Goal: Task Accomplishment & Management: Use online tool/utility

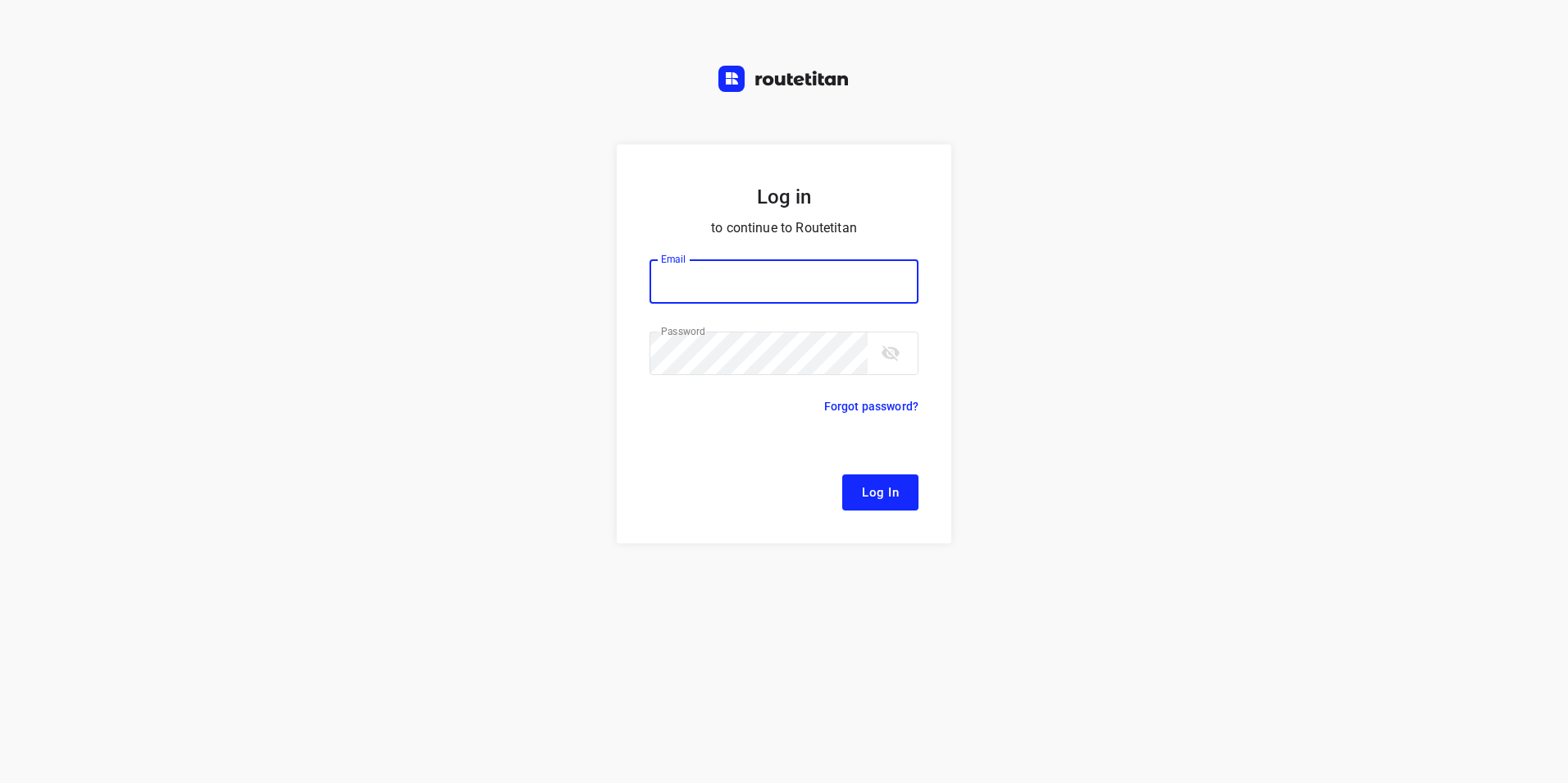
type input "[EMAIL_ADDRESS][DOMAIN_NAME]"
click at [879, 480] on button "Log In" at bounding box center [880, 492] width 76 height 36
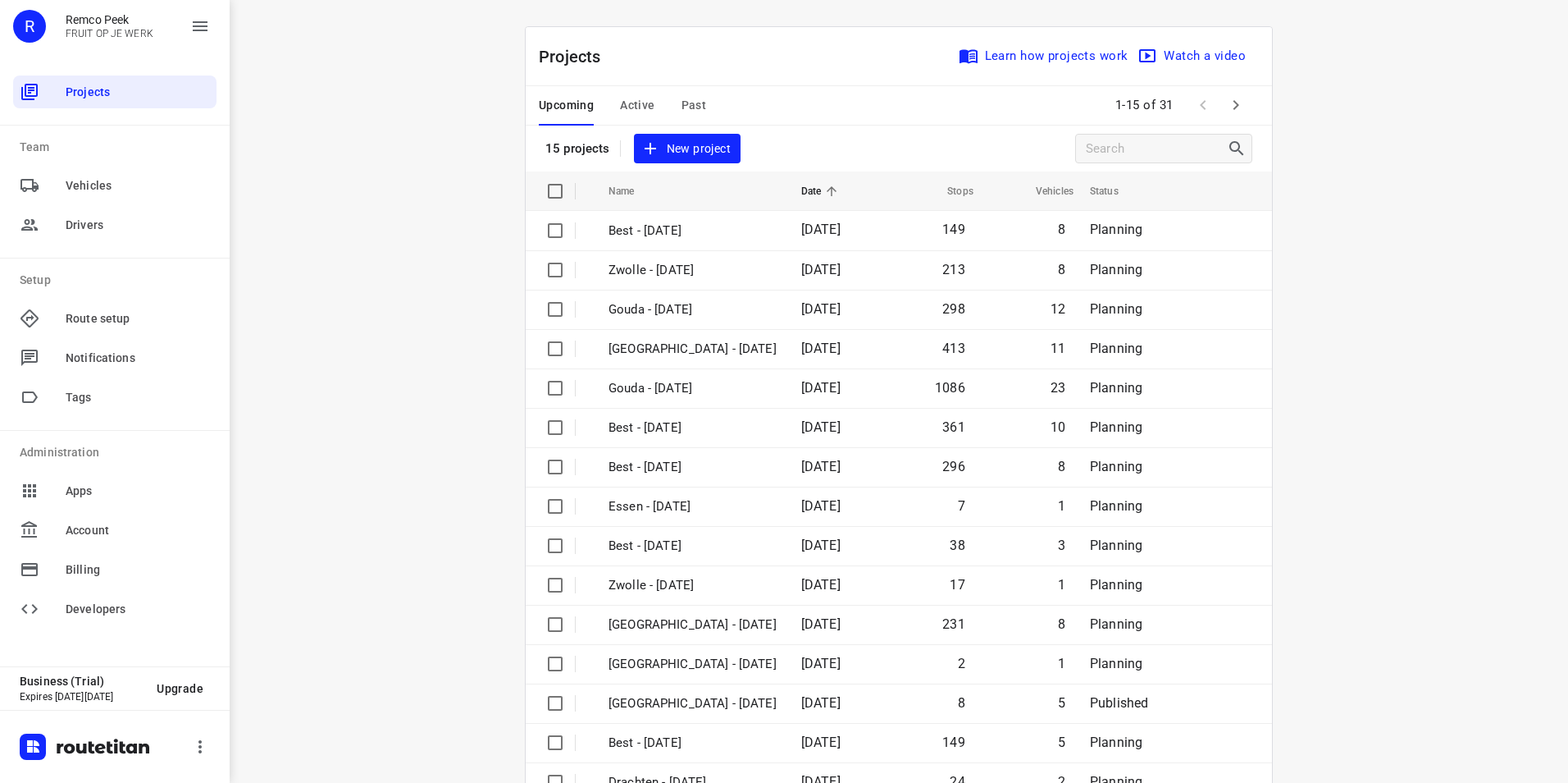
click at [731, 39] on div "Projects Learn how projects work Watch a video" at bounding box center [898, 57] width 747 height 59
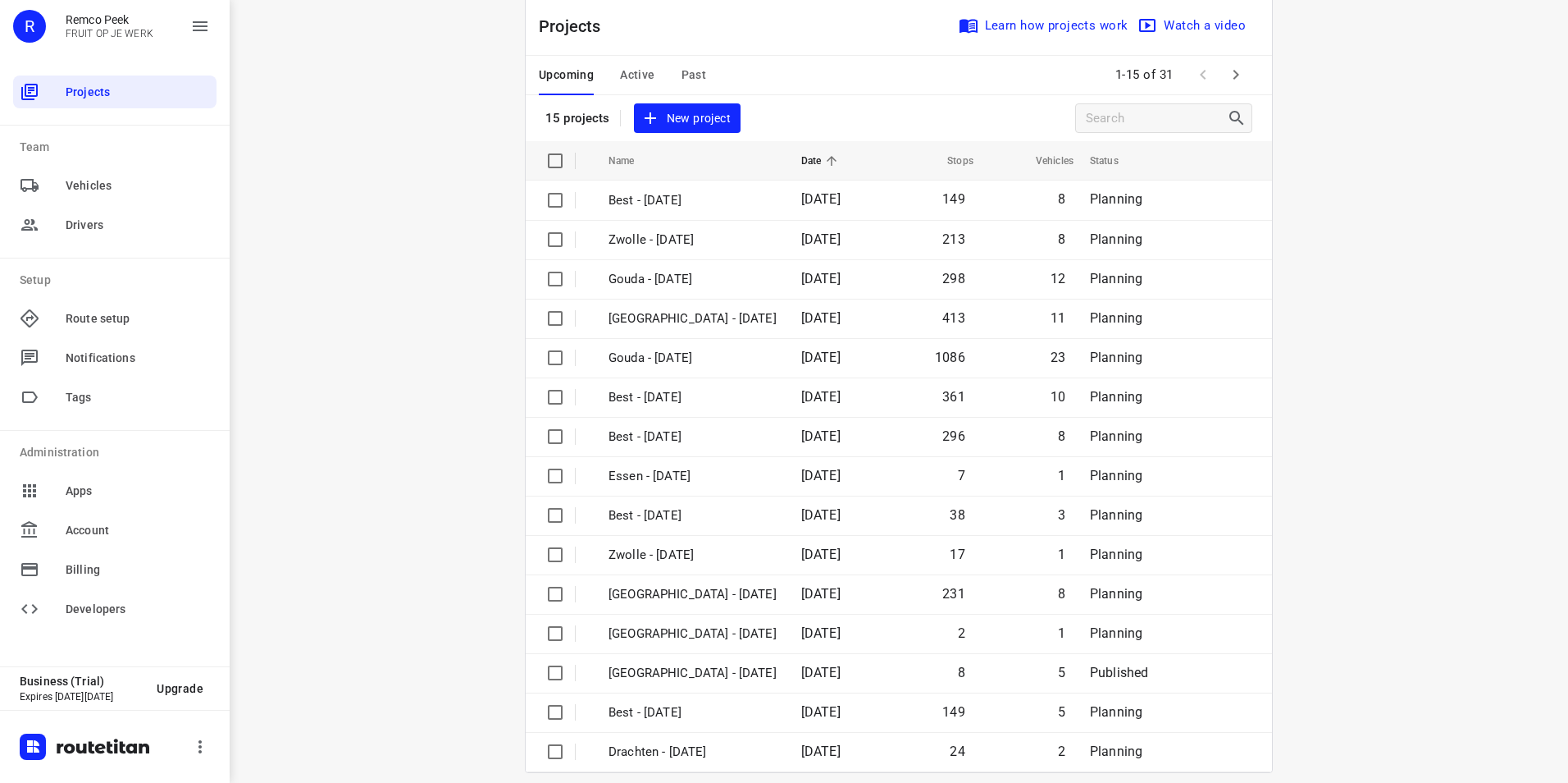
scroll to position [47, 0]
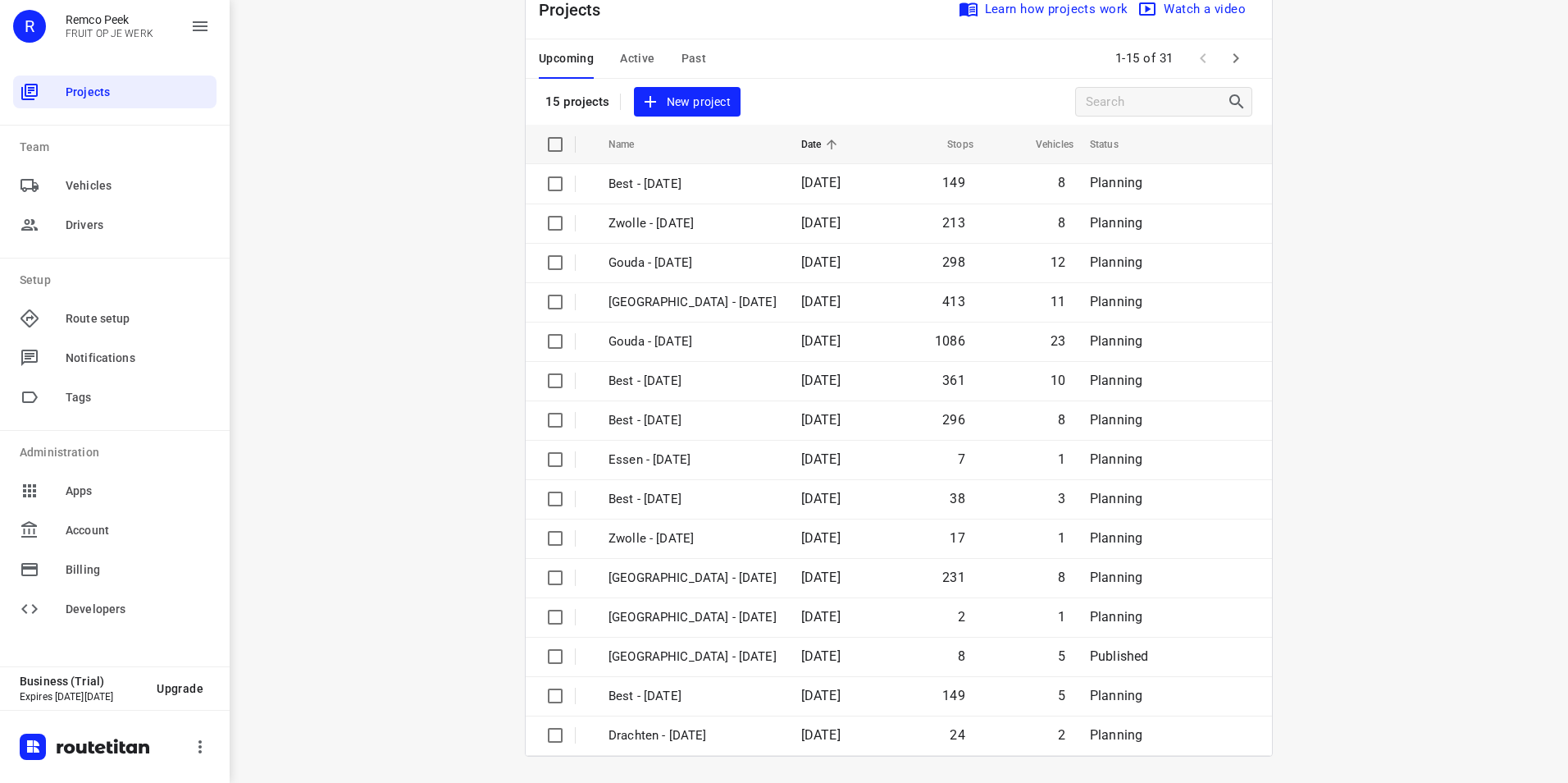
click at [643, 57] on span "Active" at bounding box center [637, 58] width 34 height 21
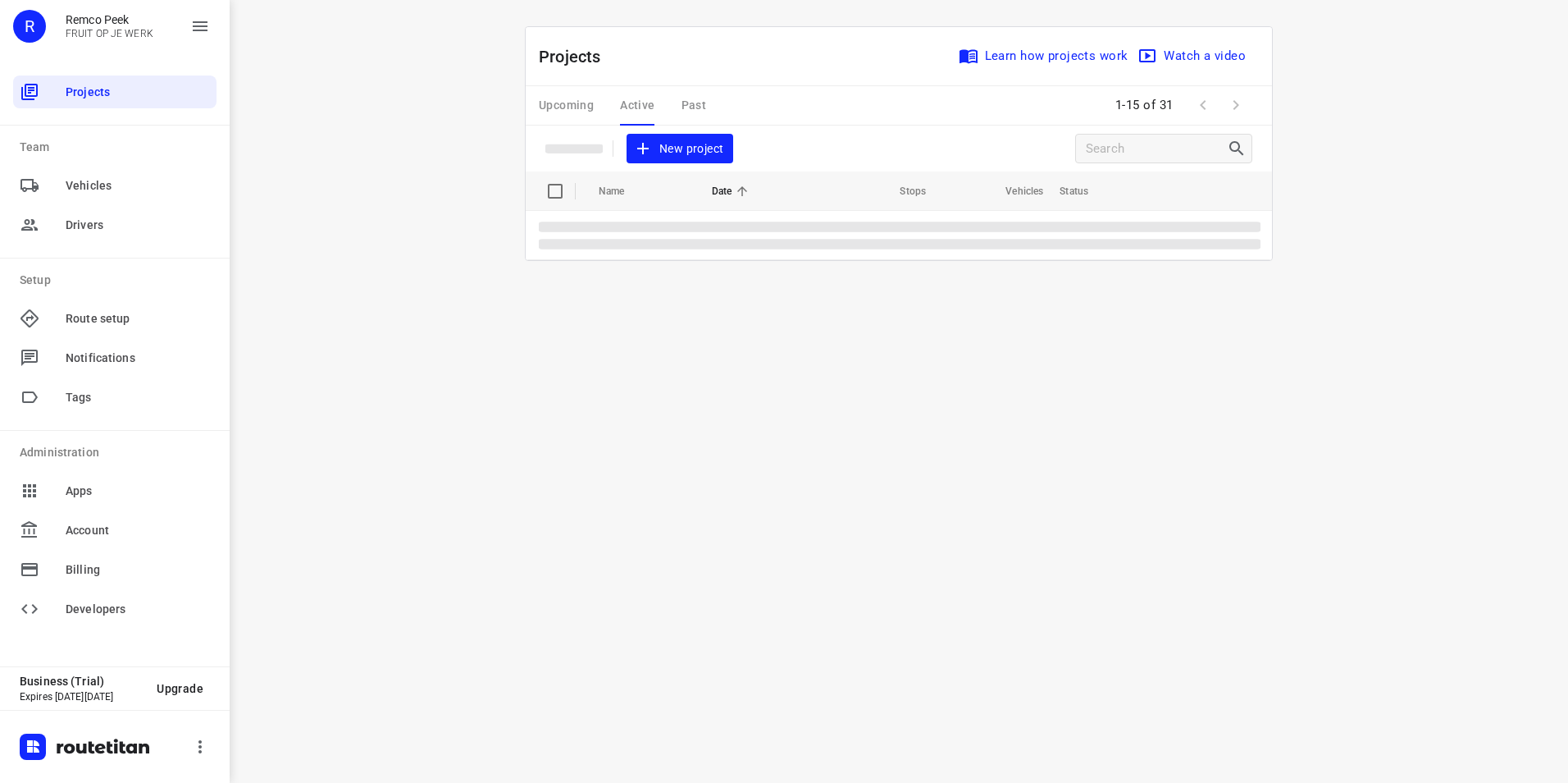
scroll to position [0, 0]
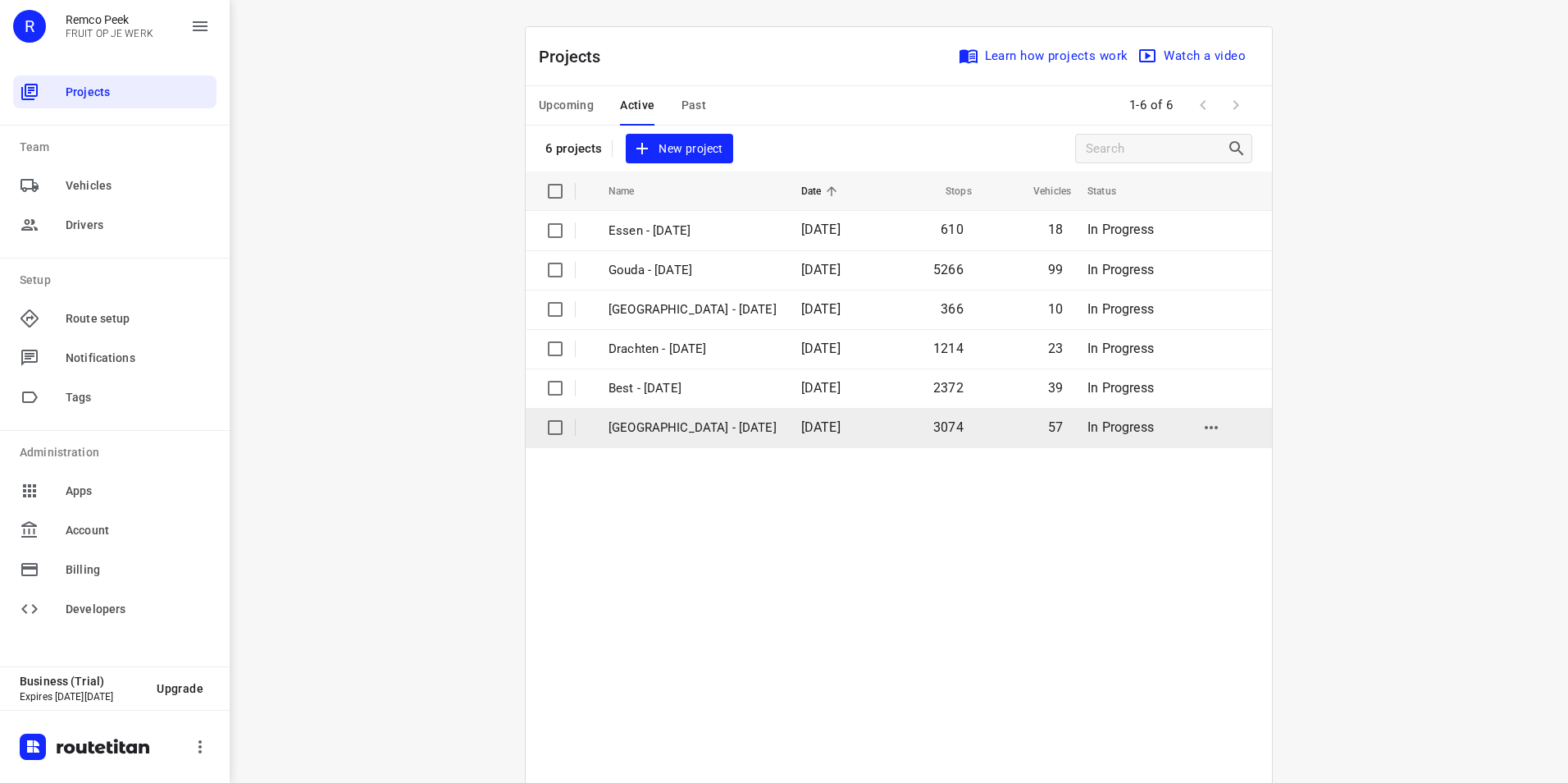
click at [633, 432] on p "[GEOGRAPHIC_DATA] - [DATE]" at bounding box center [693, 428] width 169 height 19
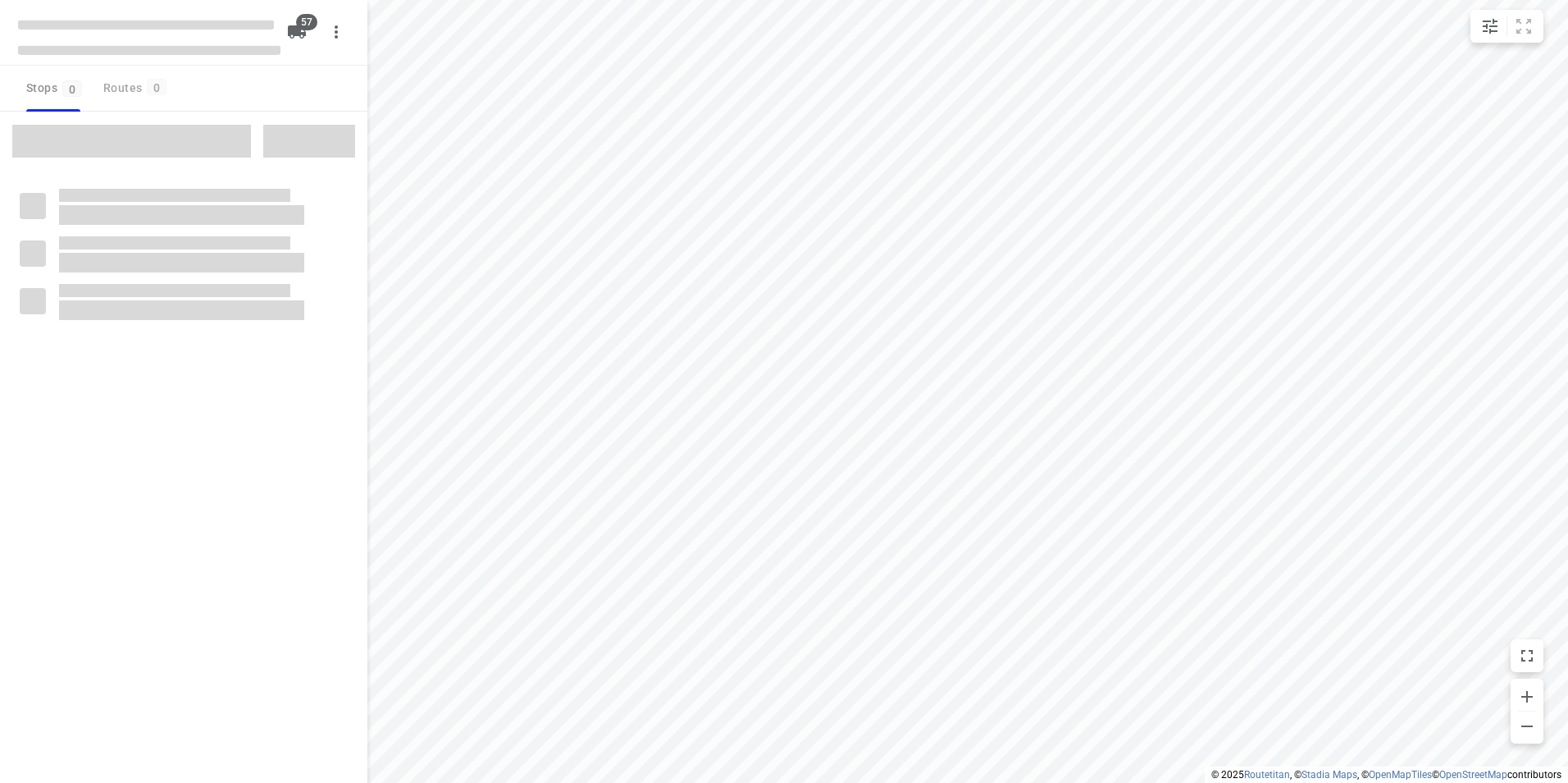
checkbox input "true"
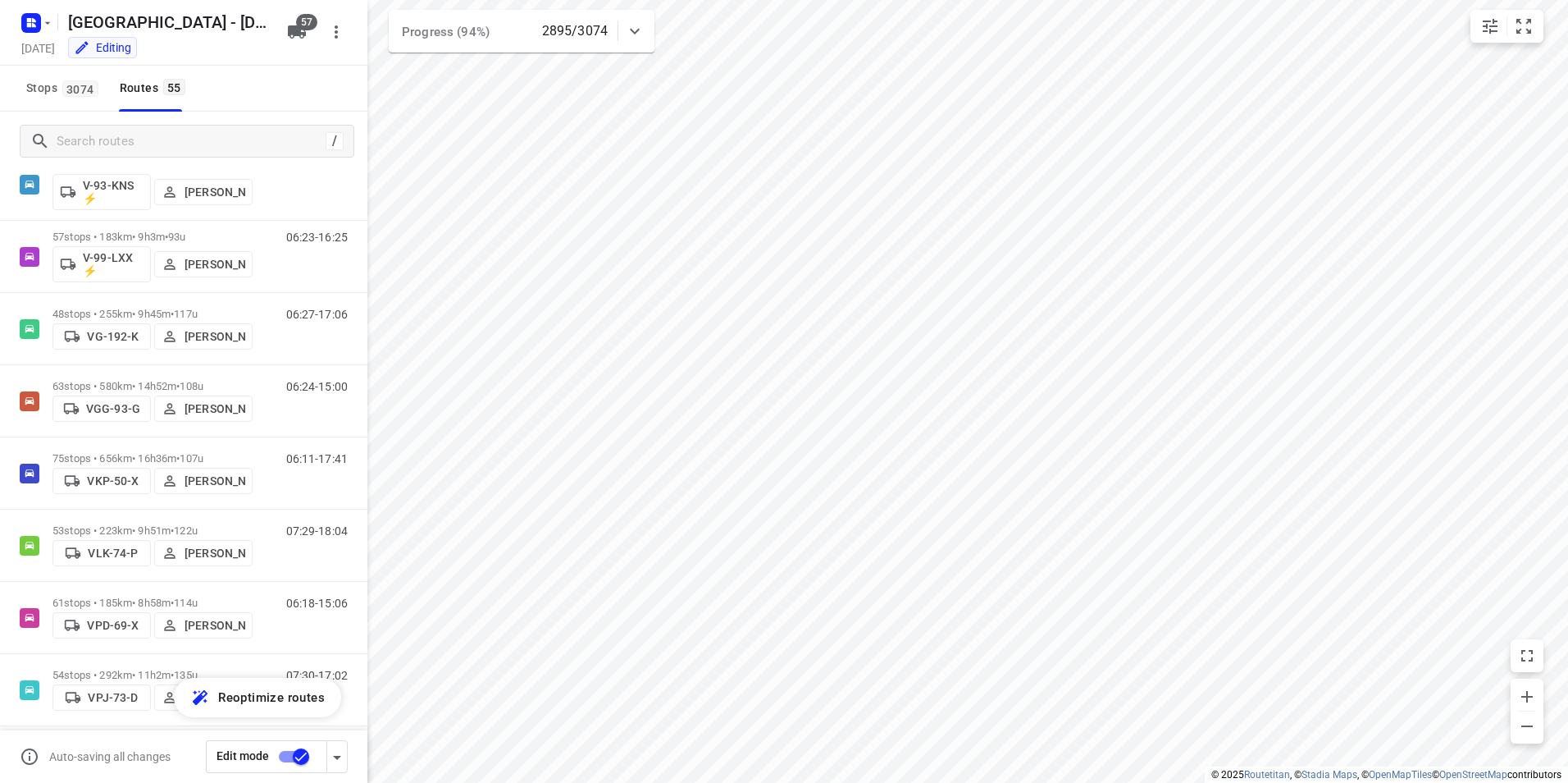
scroll to position [2532, 0]
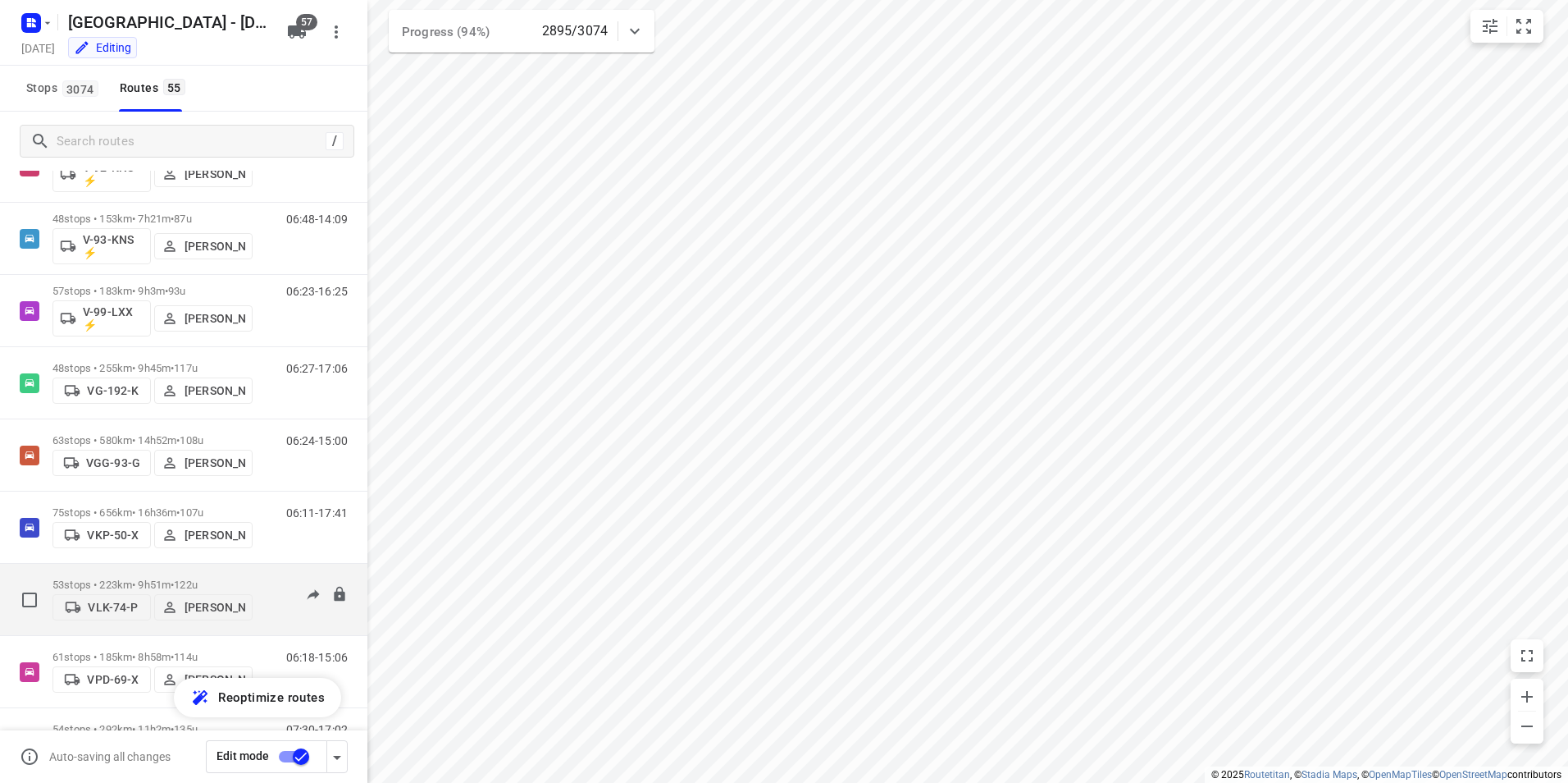
click at [236, 579] on p "53 stops • 223km • 9h51m • 122u" at bounding box center [152, 585] width 200 height 13
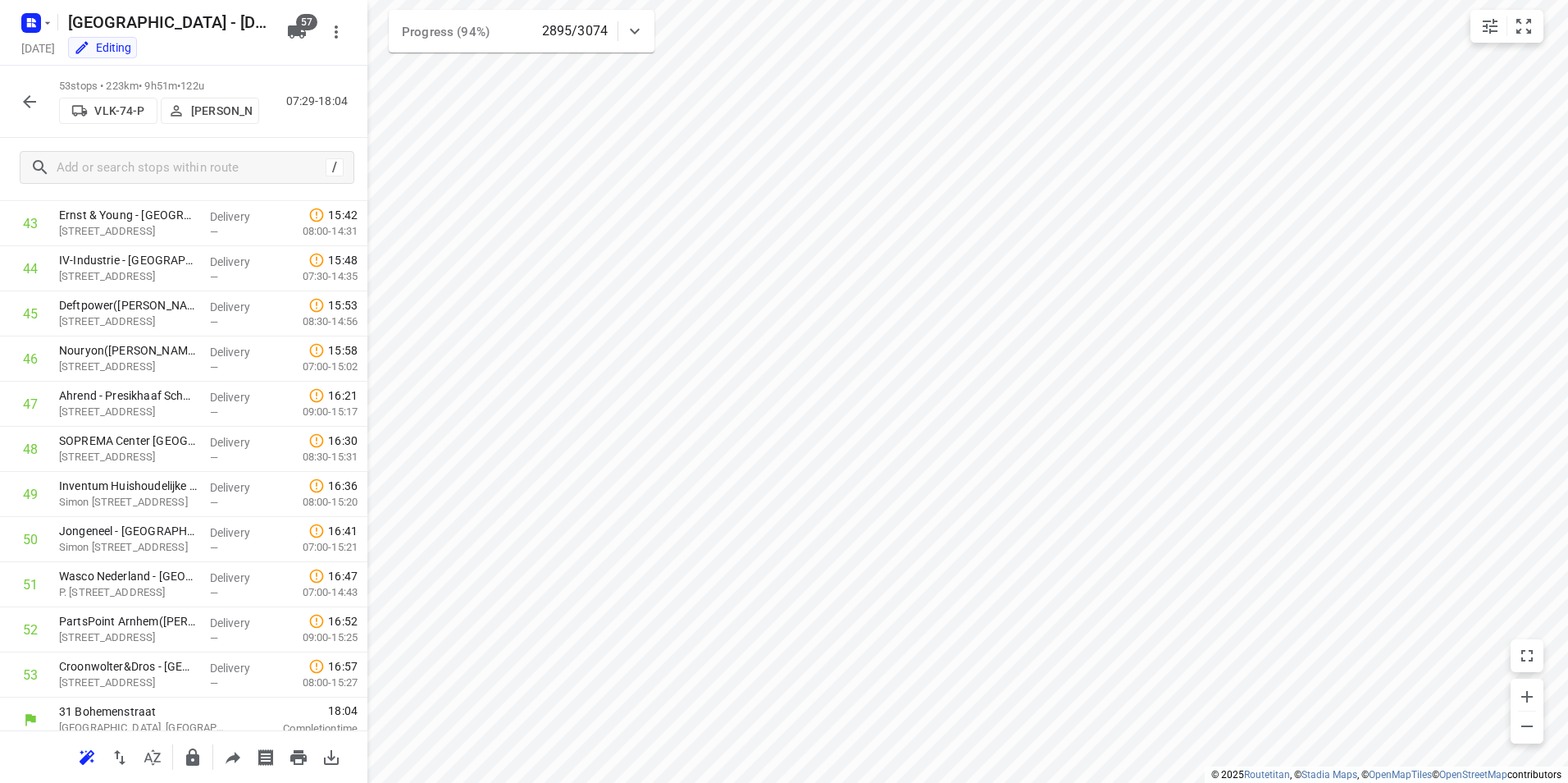
scroll to position [1986, 0]
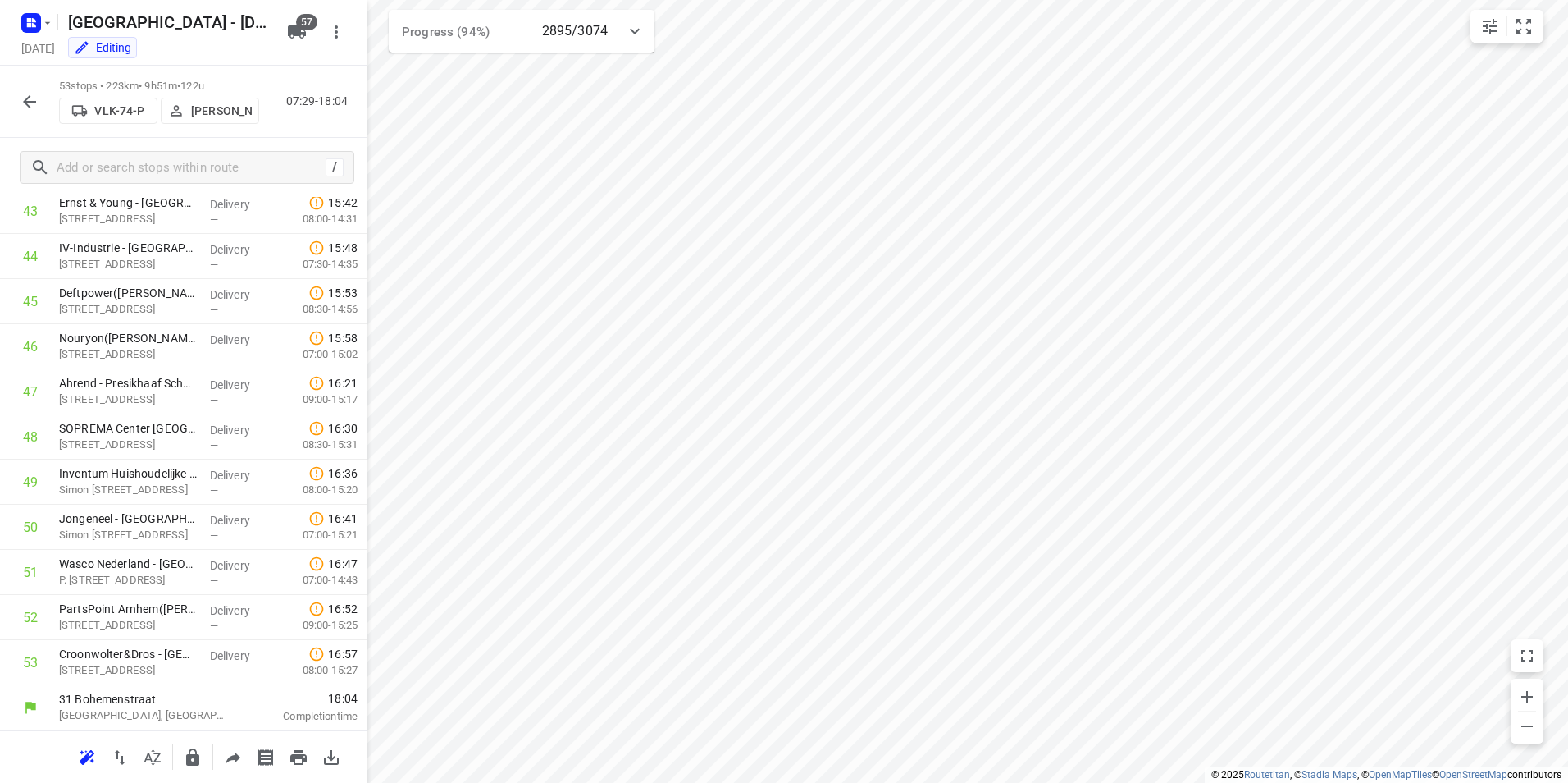
click at [21, 105] on icon "button" at bounding box center [30, 101] width 20 height 20
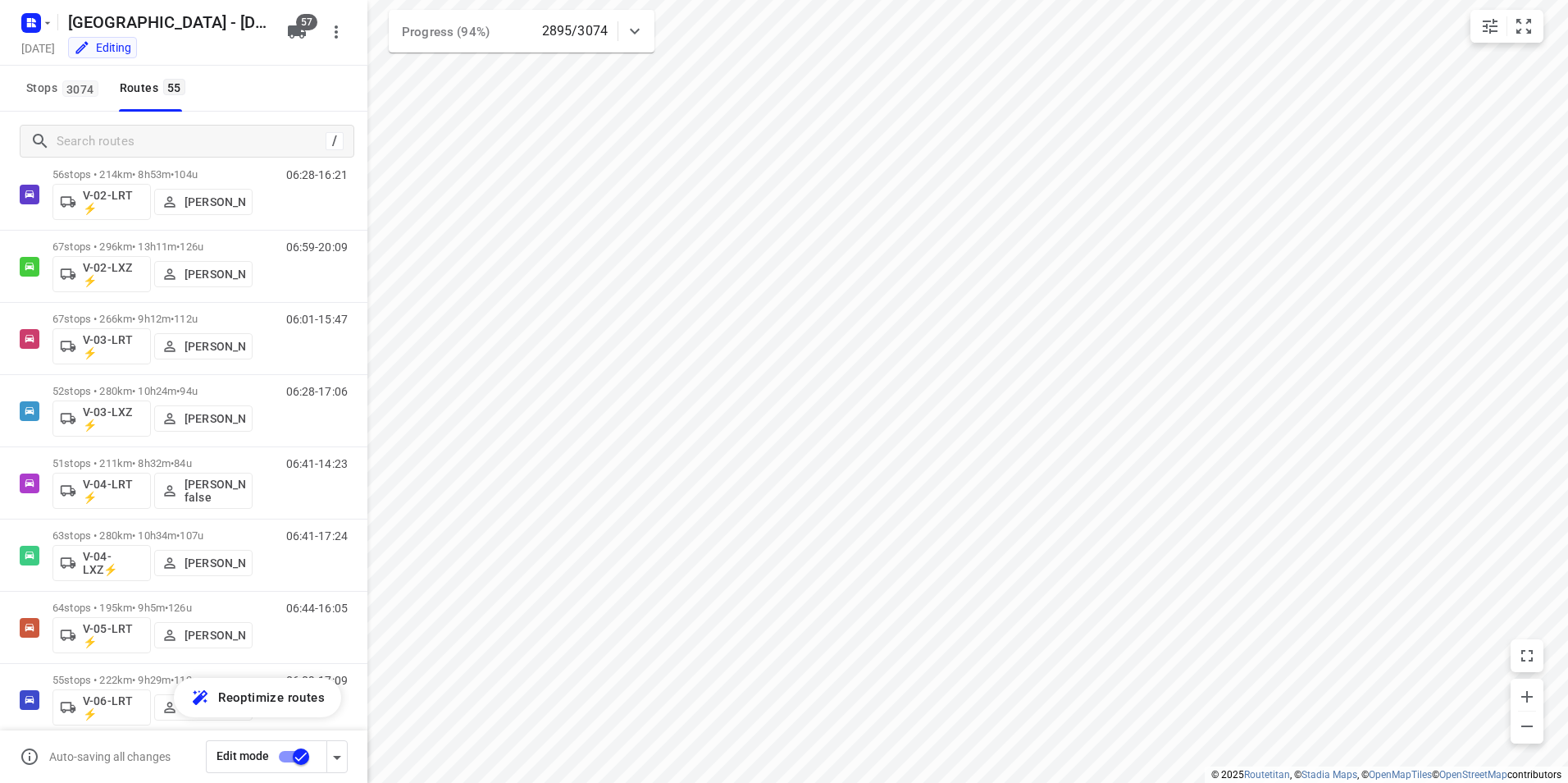
scroll to position [0, 0]
